Goal: Check status: Check status

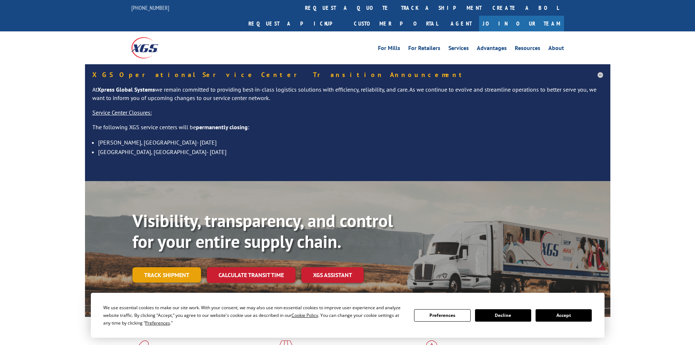
click at [178, 267] on link "Track shipment" at bounding box center [166, 274] width 69 height 15
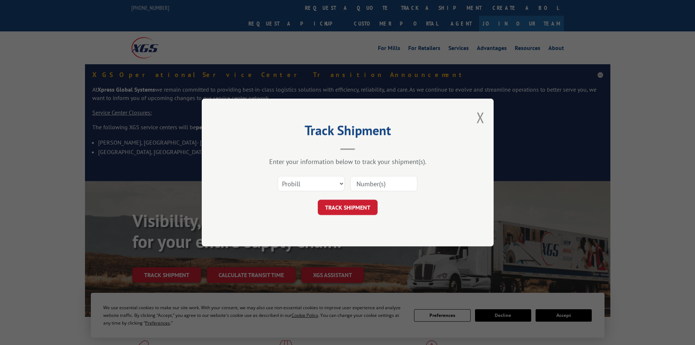
click at [374, 184] on input at bounding box center [383, 183] width 67 height 15
paste input "17467047"
type input "17467047"
click at [365, 206] on button "TRACK SHIPMENT" at bounding box center [348, 207] width 60 height 15
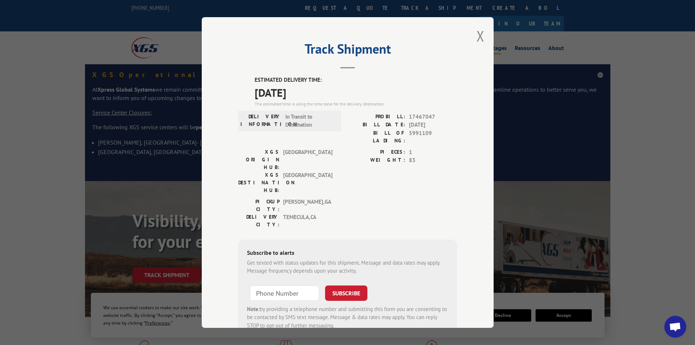
click at [479, 36] on button "Close modal" at bounding box center [481, 35] width 8 height 19
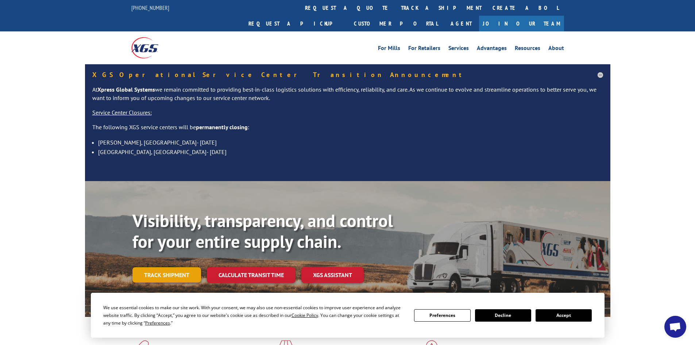
click at [183, 267] on link "Track shipment" at bounding box center [166, 274] width 69 height 15
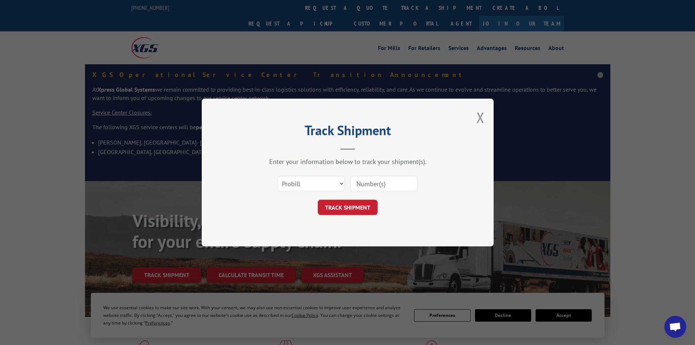
click at [372, 182] on input at bounding box center [383, 183] width 67 height 15
paste input "17227164"
type input "17227164"
click at [369, 209] on button "TRACK SHIPMENT" at bounding box center [348, 207] width 60 height 15
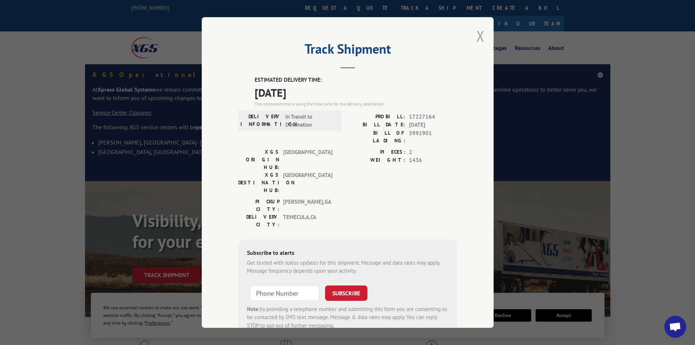
click at [478, 33] on button "Close modal" at bounding box center [481, 35] width 8 height 19
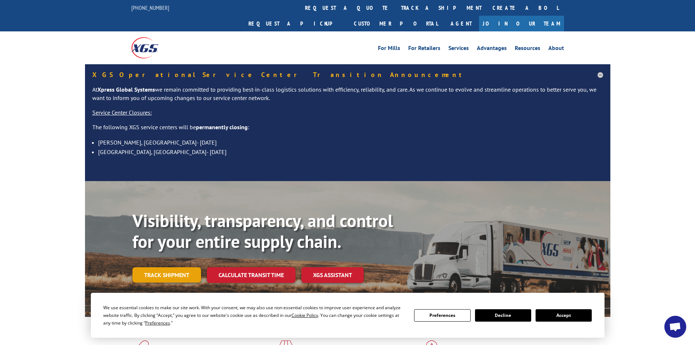
click at [166, 267] on link "Track shipment" at bounding box center [166, 274] width 69 height 15
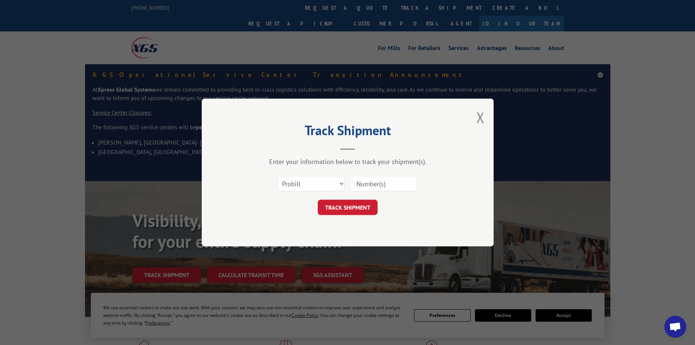
drag, startPoint x: 396, startPoint y: 182, endPoint x: 382, endPoint y: 189, distance: 15.5
click at [396, 182] on input at bounding box center [383, 183] width 67 height 15
paste input "17467726"
type input "17467726"
click at [346, 201] on button "TRACK SHIPMENT" at bounding box center [348, 207] width 60 height 15
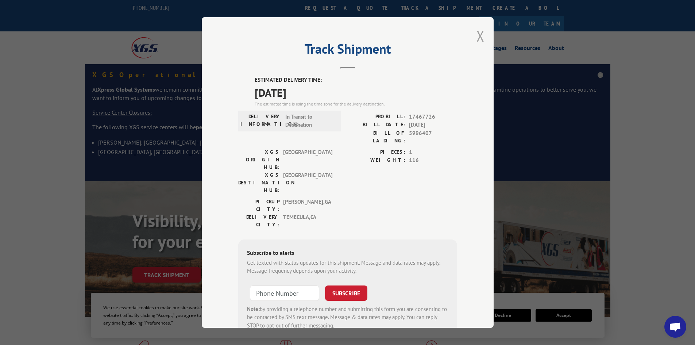
click at [477, 34] on button "Close modal" at bounding box center [481, 35] width 8 height 19
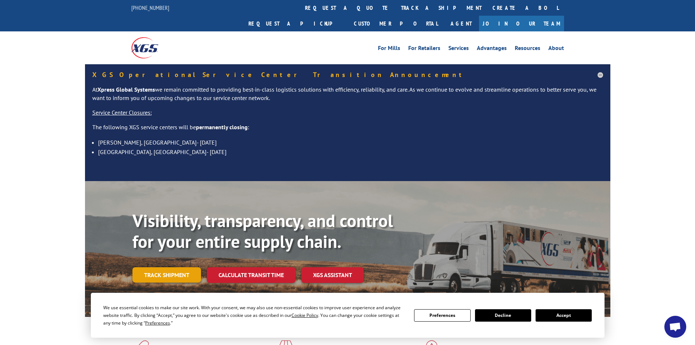
click at [183, 267] on link "Track shipment" at bounding box center [166, 274] width 69 height 15
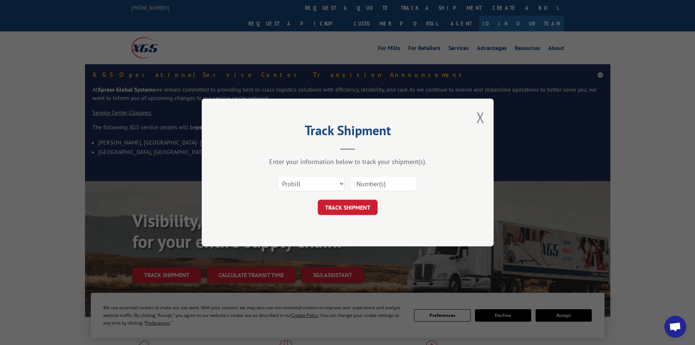
click at [371, 181] on input at bounding box center [383, 183] width 67 height 15
paste input "345605059"
type input "345605059"
click at [318, 200] on button "TRACK SHIPMENT" at bounding box center [348, 207] width 60 height 15
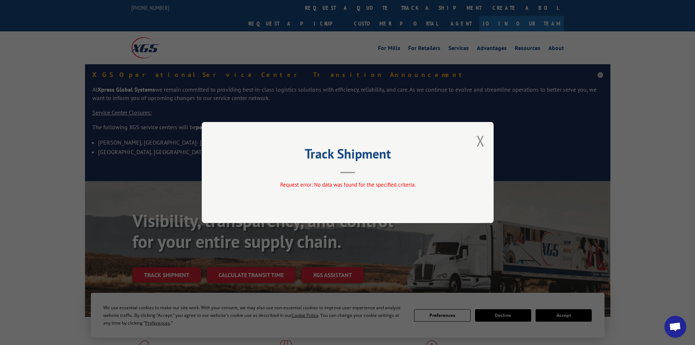
click at [479, 139] on button "Close modal" at bounding box center [481, 140] width 8 height 19
